Goal: Find specific page/section: Find specific page/section

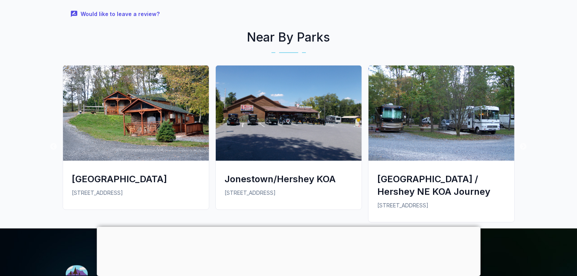
scroll to position [1364, 0]
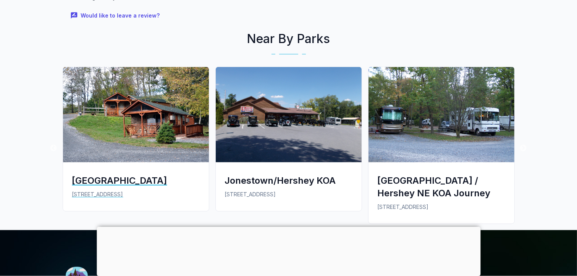
click at [97, 175] on div "[GEOGRAPHIC_DATA]" at bounding box center [135, 181] width 127 height 13
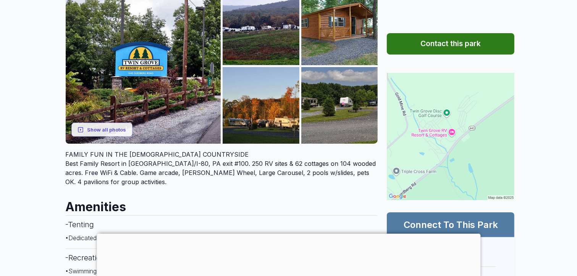
click at [97, 158] on span "FAMILY FUN IN THE [DEMOGRAPHIC_DATA] COUNTRYSIDE" at bounding box center [157, 155] width 183 height 8
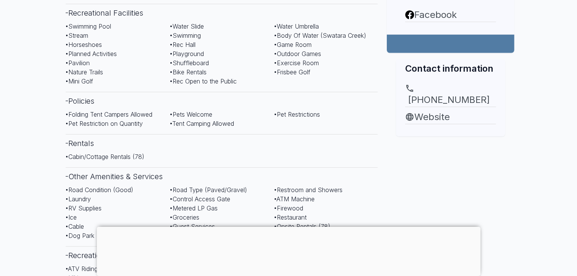
scroll to position [374, 0]
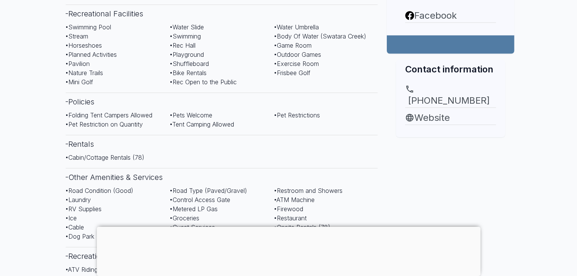
click at [351, 38] on span "• Body Of Water (Swatara Creek)" at bounding box center [320, 36] width 92 height 8
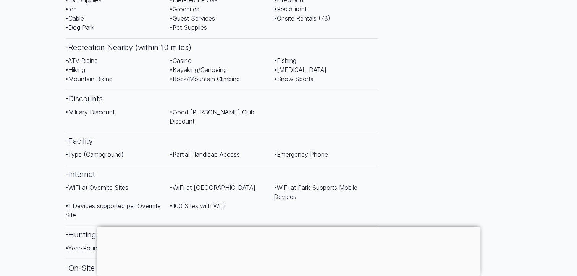
scroll to position [585, 0]
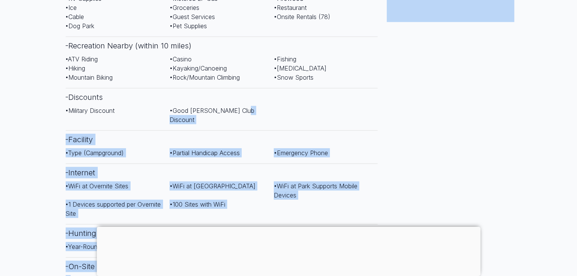
drag, startPoint x: 388, startPoint y: 144, endPoint x: 377, endPoint y: 108, distance: 37.4
click at [377, 108] on div "Twin Grove RV Resort & Cottages Save to Favorite 1445 Suedberg Rd , Pine Grove …" at bounding box center [289, 135] width 458 height 1343
drag, startPoint x: 377, startPoint y: 108, endPoint x: 315, endPoint y: 126, distance: 65.1
click at [315, 131] on h3 "- Facility" at bounding box center [222, 140] width 312 height 18
click at [287, 149] on span "• Emergency Phone" at bounding box center [301, 153] width 54 height 8
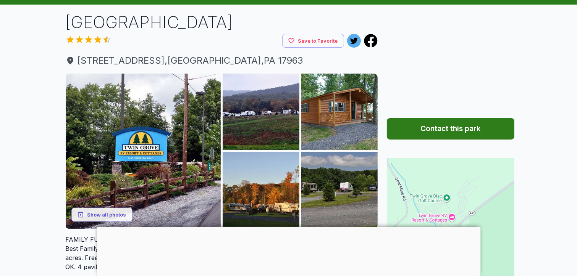
scroll to position [44, 0]
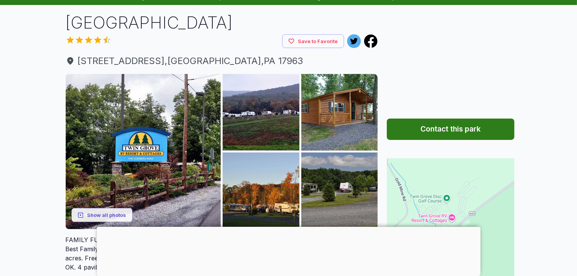
click at [449, 130] on button "Contact this park" at bounding box center [450, 129] width 127 height 21
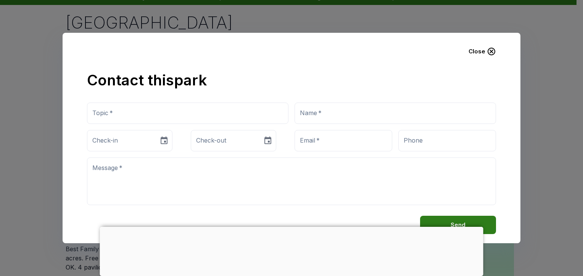
click at [491, 53] on icon "button" at bounding box center [491, 51] width 9 height 9
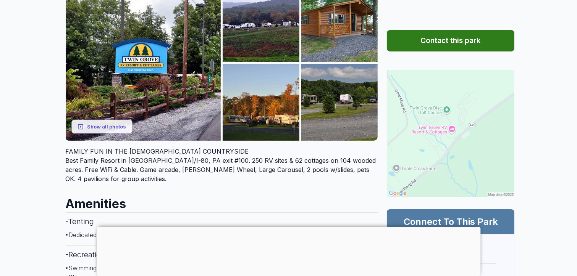
scroll to position [134, 0]
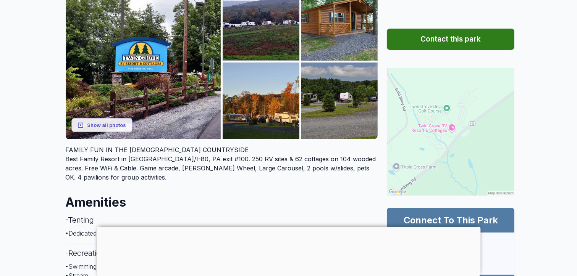
click at [427, 162] on img at bounding box center [450, 131] width 127 height 127
